Goal: Navigation & Orientation: Find specific page/section

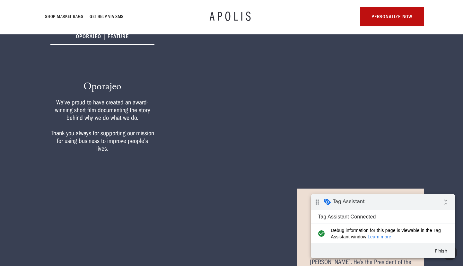
scroll to position [130, 0]
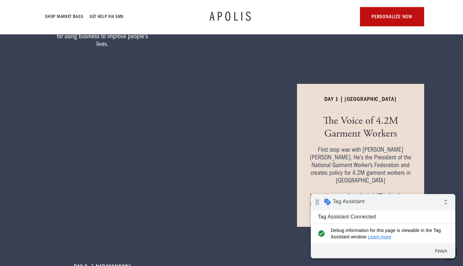
scroll to position [131, 0]
